Goal: Information Seeking & Learning: Find specific fact

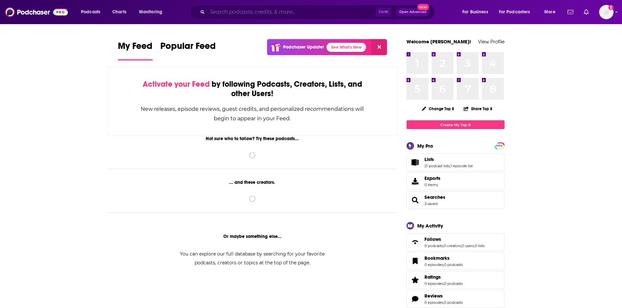
click at [239, 14] on input "Search podcasts, credits, & more..." at bounding box center [291, 12] width 168 height 10
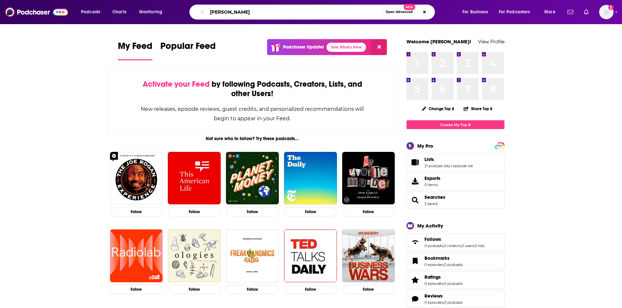
type input "Tammy Gustafson"
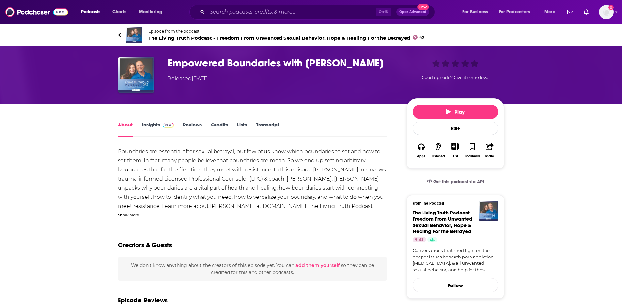
click at [134, 213] on div "Show More" at bounding box center [128, 215] width 21 height 6
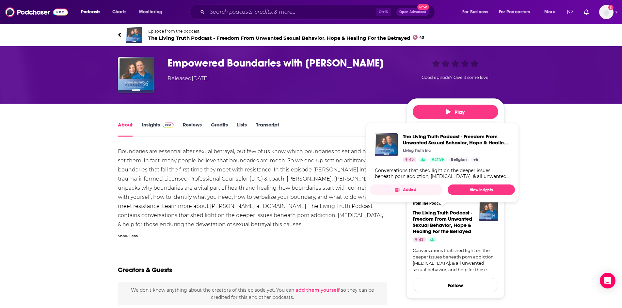
click at [357, 226] on div "Boundaries are essential after sexual betrayal, but few of us know which bounda…" at bounding box center [252, 188] width 269 height 82
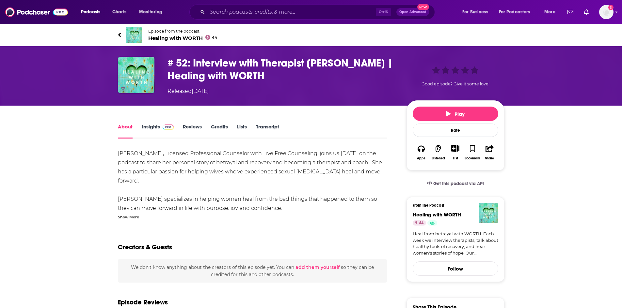
click at [353, 213] on div "Tammy Gustafson, Licensed Professional Counselor with Live Free Counseling, joi…" at bounding box center [252, 184] width 269 height 71
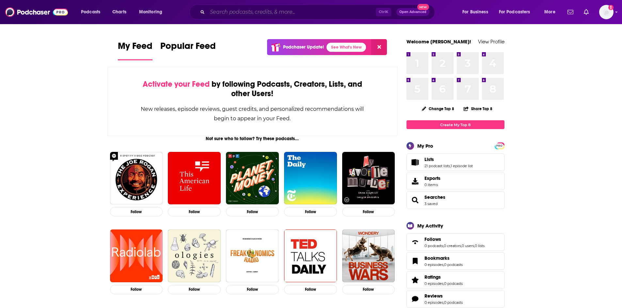
click at [328, 11] on input "Search podcasts, credits, & more..." at bounding box center [291, 12] width 168 height 10
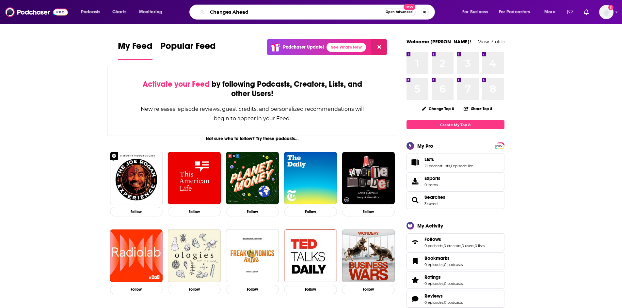
type input "Changes Ahead"
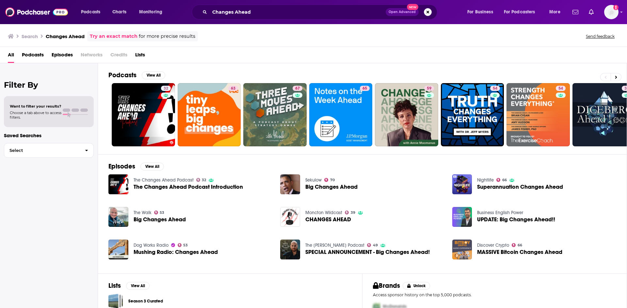
click at [181, 180] on link "The Changes Ahead Podcast" at bounding box center [164, 181] width 60 height 6
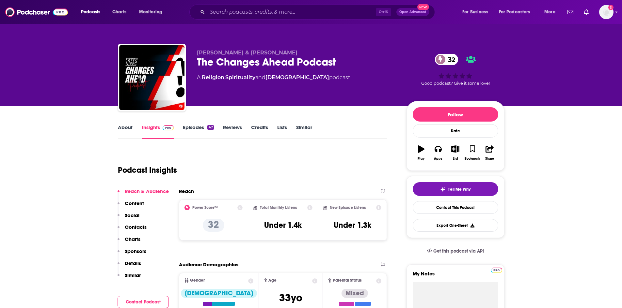
click at [125, 126] on link "About" at bounding box center [125, 131] width 15 height 15
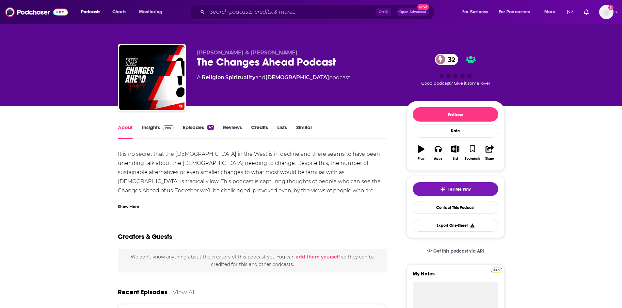
click at [135, 198] on div "It is no secret that the [DEMOGRAPHIC_DATA] in the West is in decline and there…" at bounding box center [252, 180] width 269 height 60
click at [135, 204] on div "Show More" at bounding box center [128, 206] width 21 height 6
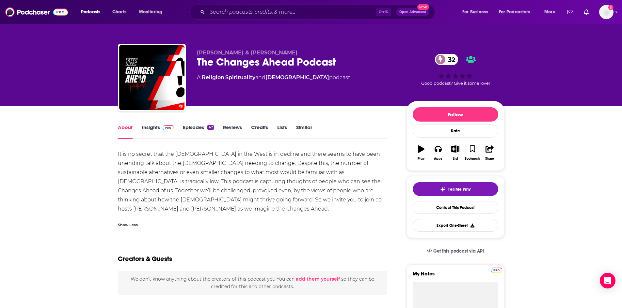
click at [164, 126] on img at bounding box center [168, 127] width 11 height 5
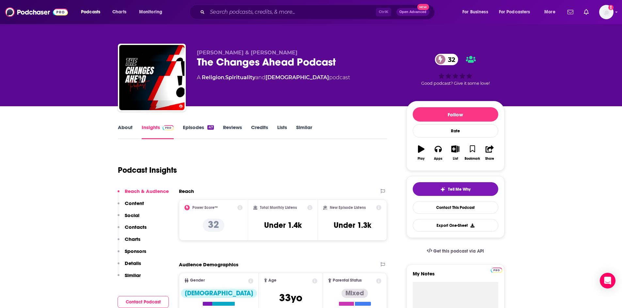
click at [188, 128] on link "Episodes 47" at bounding box center [198, 131] width 31 height 15
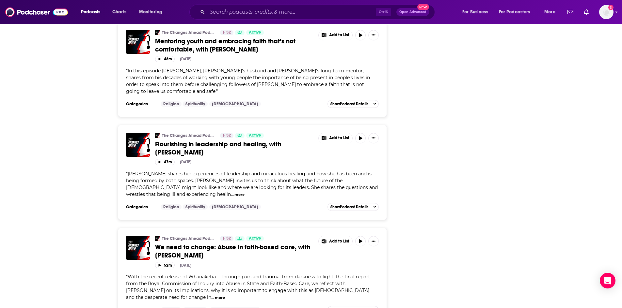
scroll to position [1273, 0]
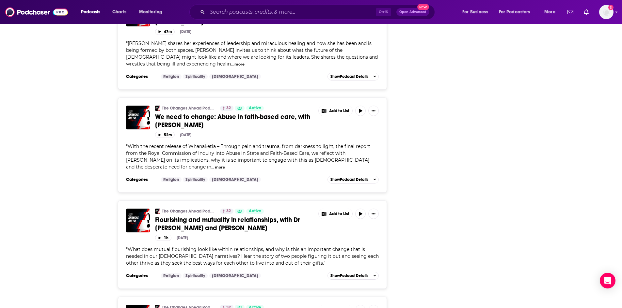
click at [219, 216] on span "Flourishing and mutuality in relationships, with Dr [PERSON_NAME] and [PERSON_N…" at bounding box center [227, 224] width 145 height 16
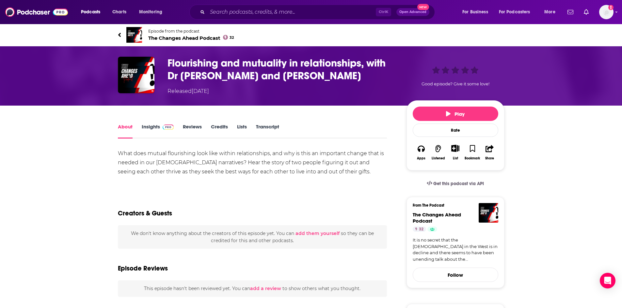
click at [175, 39] on span "The Changes Ahead Podcast 32" at bounding box center [191, 38] width 86 height 6
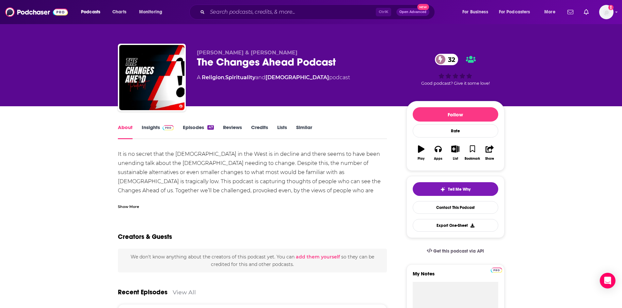
click at [197, 132] on link "Episodes 47" at bounding box center [198, 131] width 31 height 15
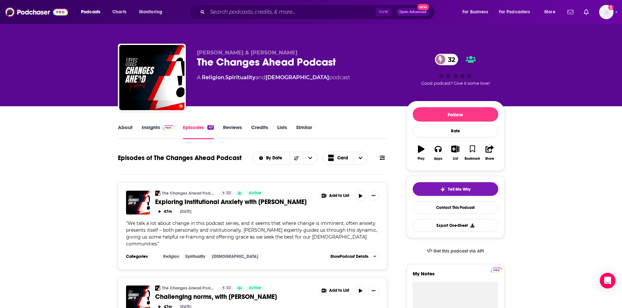
click at [128, 126] on link "About" at bounding box center [125, 131] width 15 height 15
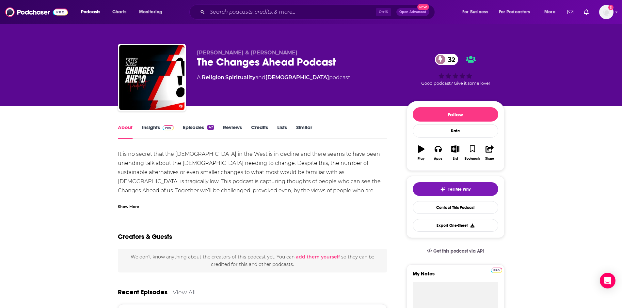
drag, startPoint x: 197, startPoint y: 52, endPoint x: 298, endPoint y: 54, distance: 100.2
click at [298, 54] on p "[PERSON_NAME] & [PERSON_NAME]" at bounding box center [296, 53] width 199 height 6
copy span "[PERSON_NAME] & [PERSON_NAME]"
click at [157, 131] on link "Insights" at bounding box center [158, 131] width 32 height 15
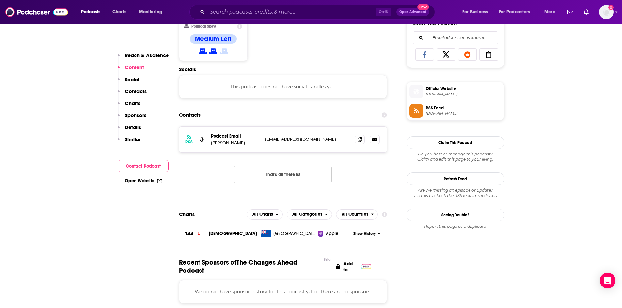
scroll to position [424, 0]
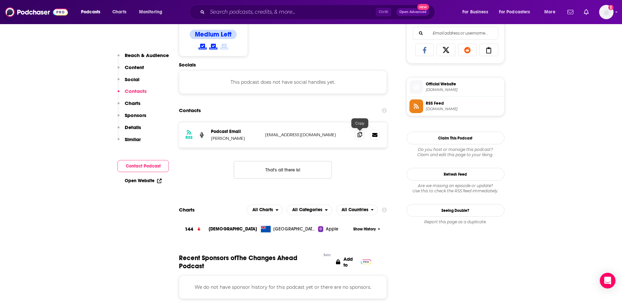
click at [359, 134] on icon at bounding box center [359, 134] width 5 height 5
